Goal: Task Accomplishment & Management: Manage account settings

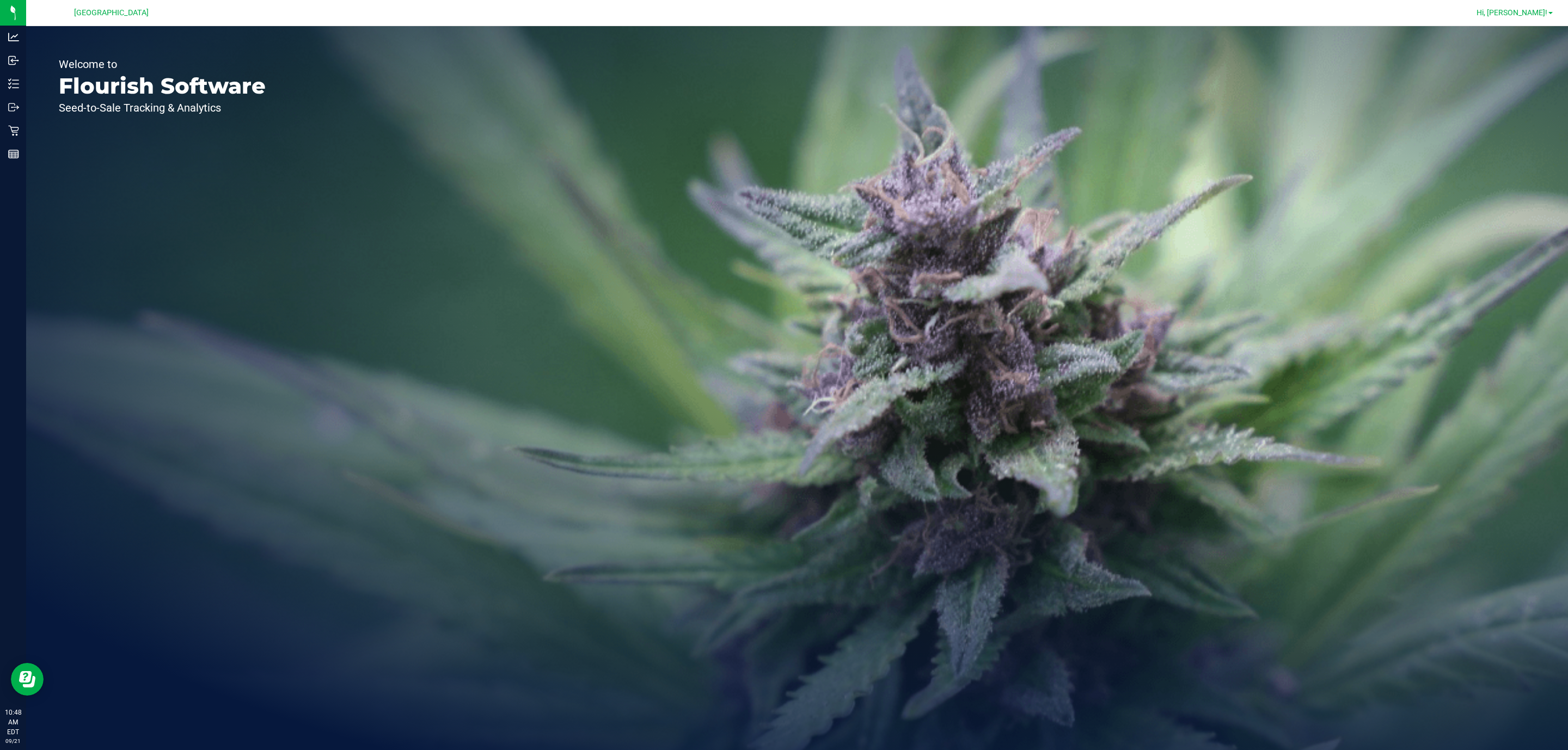
click at [1542, 7] on link "Hi, [PERSON_NAME]!" at bounding box center [1514, 13] width 85 height 12
click at [1520, 113] on span "Sign Out" at bounding box center [1512, 116] width 32 height 11
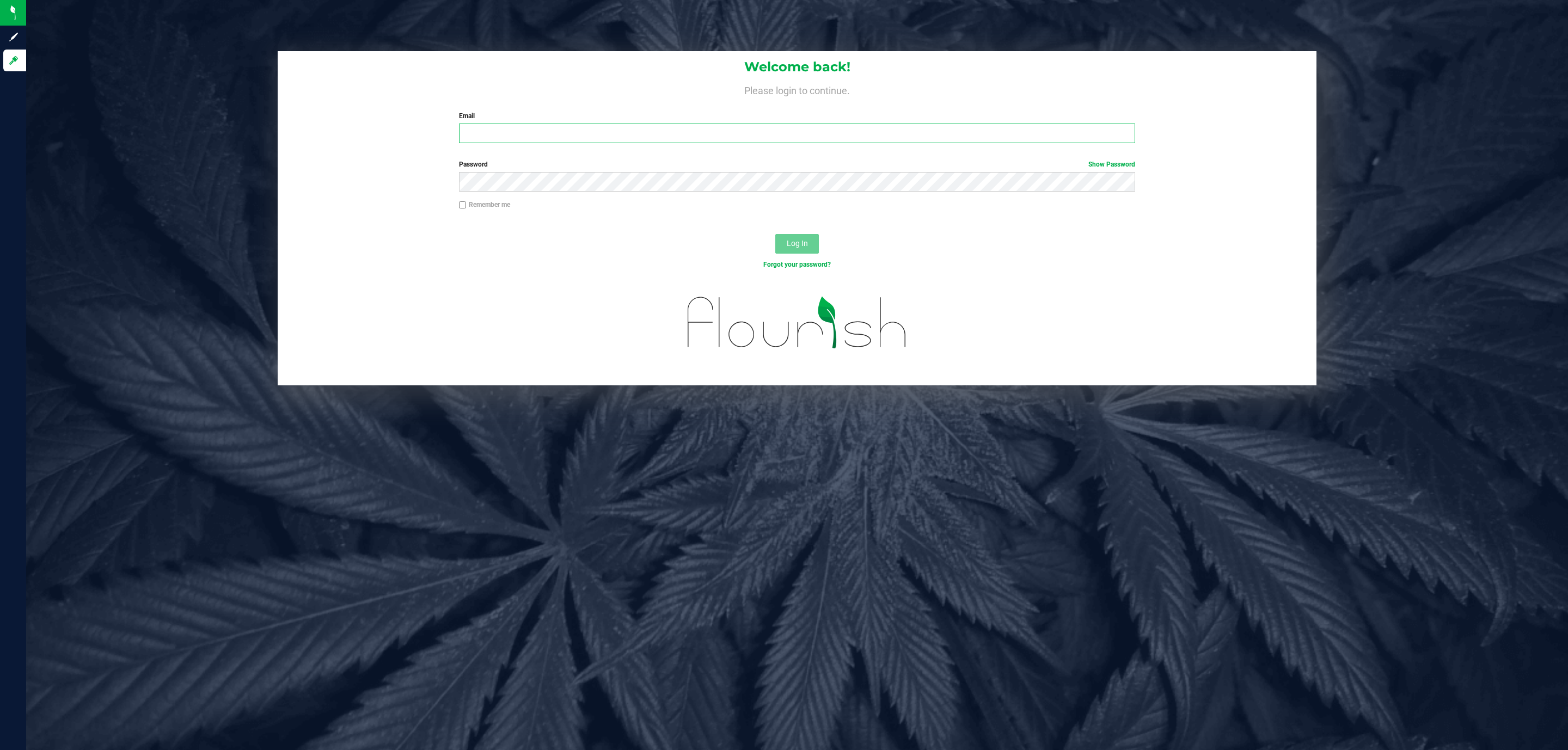
click at [638, 124] on input "Email" at bounding box center [797, 134] width 676 height 20
type input "[EMAIL_ADDRESS][DOMAIN_NAME]"
click at [775, 234] on button "Log In" at bounding box center [797, 244] width 44 height 20
